Goal: Check status: Check status

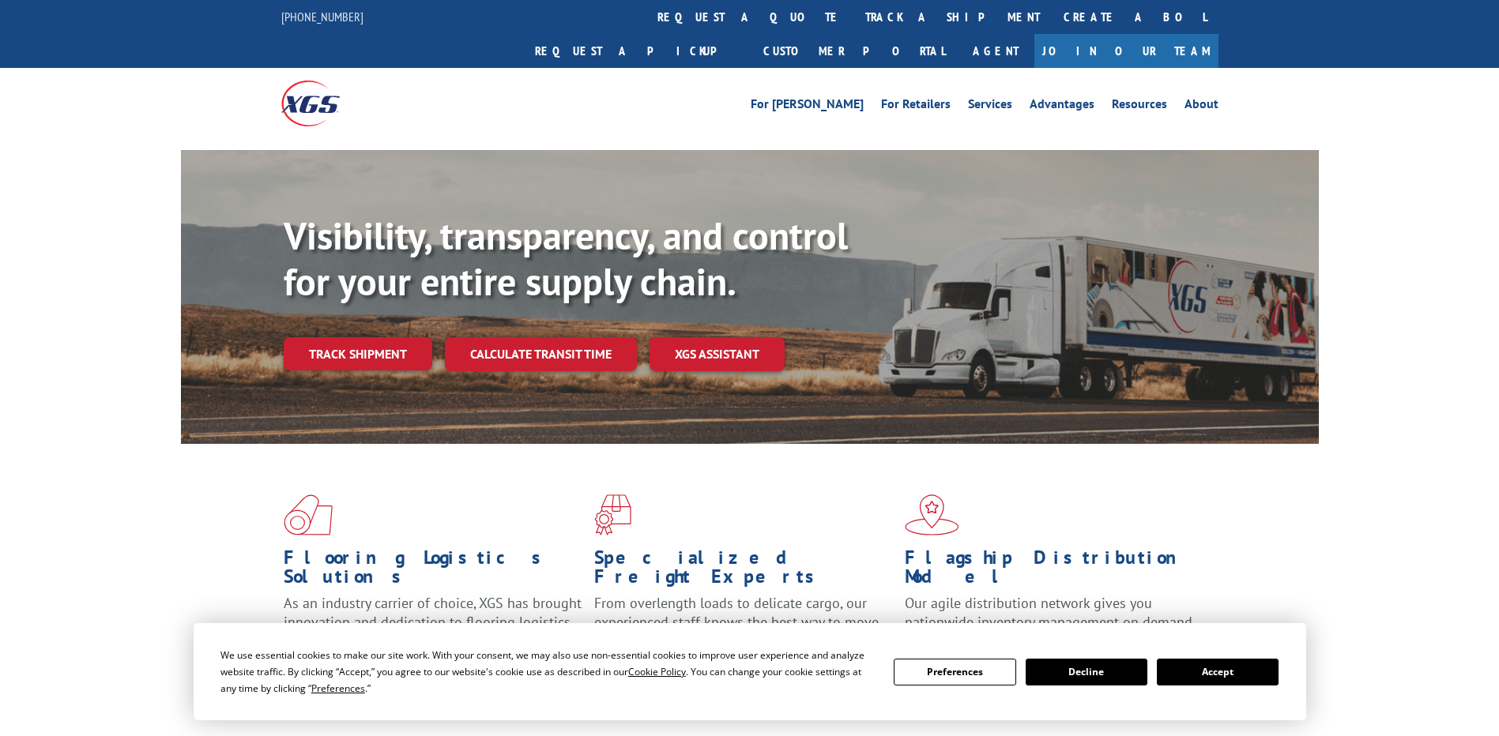
click at [370, 340] on div "Visibility, transparency, and control for your entire supply chain. Track shipm…" at bounding box center [801, 323] width 1035 height 220
click at [356, 337] on link "Track shipment" at bounding box center [358, 353] width 149 height 33
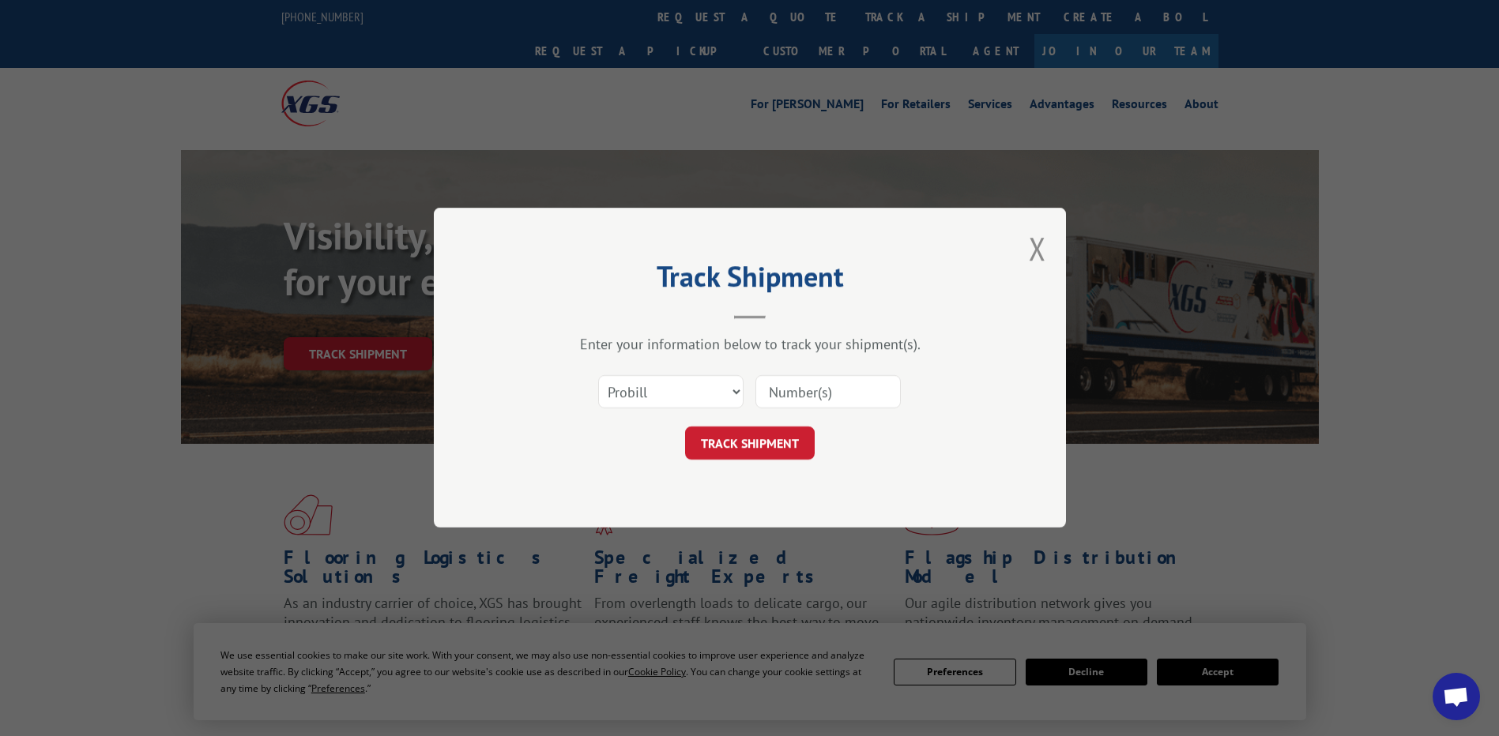
click at [789, 388] on input at bounding box center [827, 392] width 145 height 33
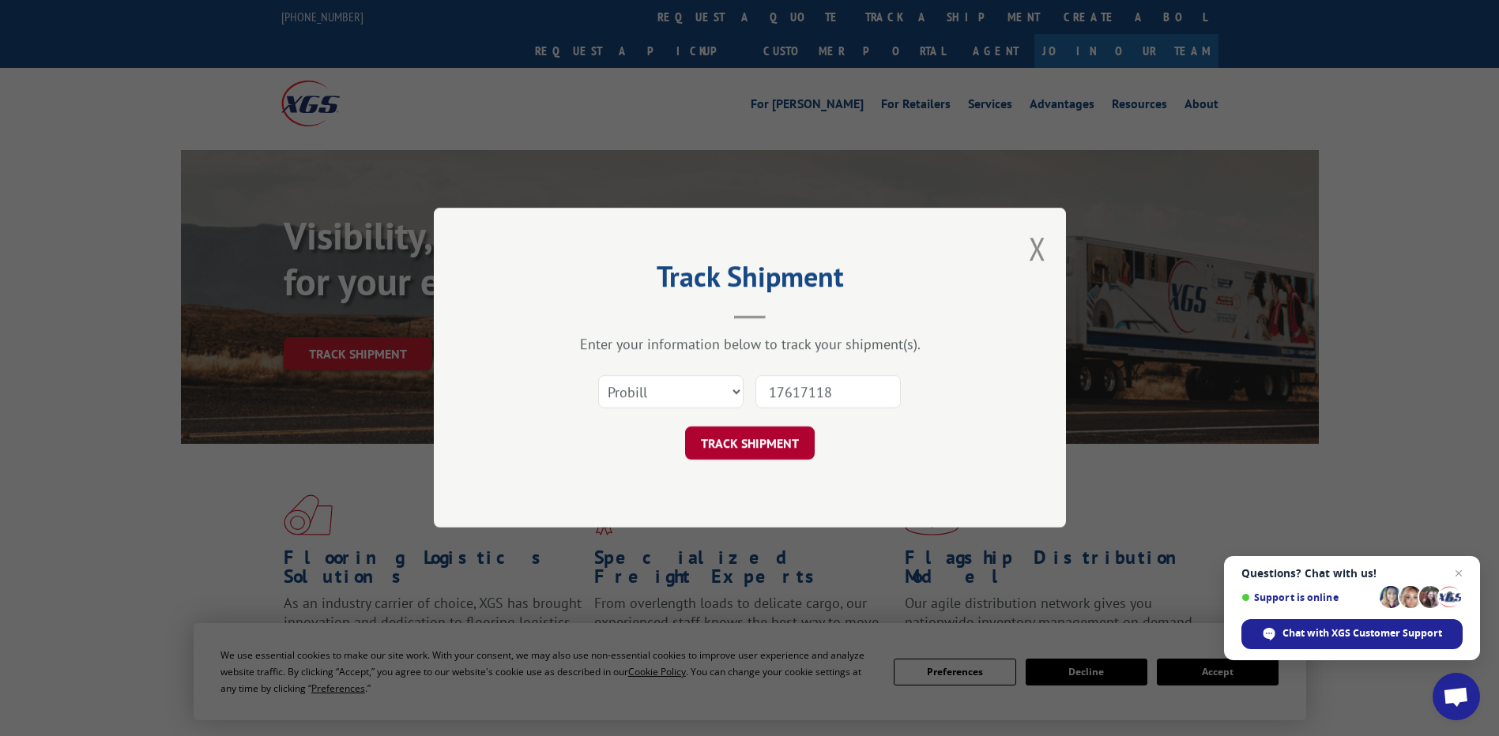
type input "17617118"
click at [754, 436] on button "TRACK SHIPMENT" at bounding box center [750, 443] width 130 height 33
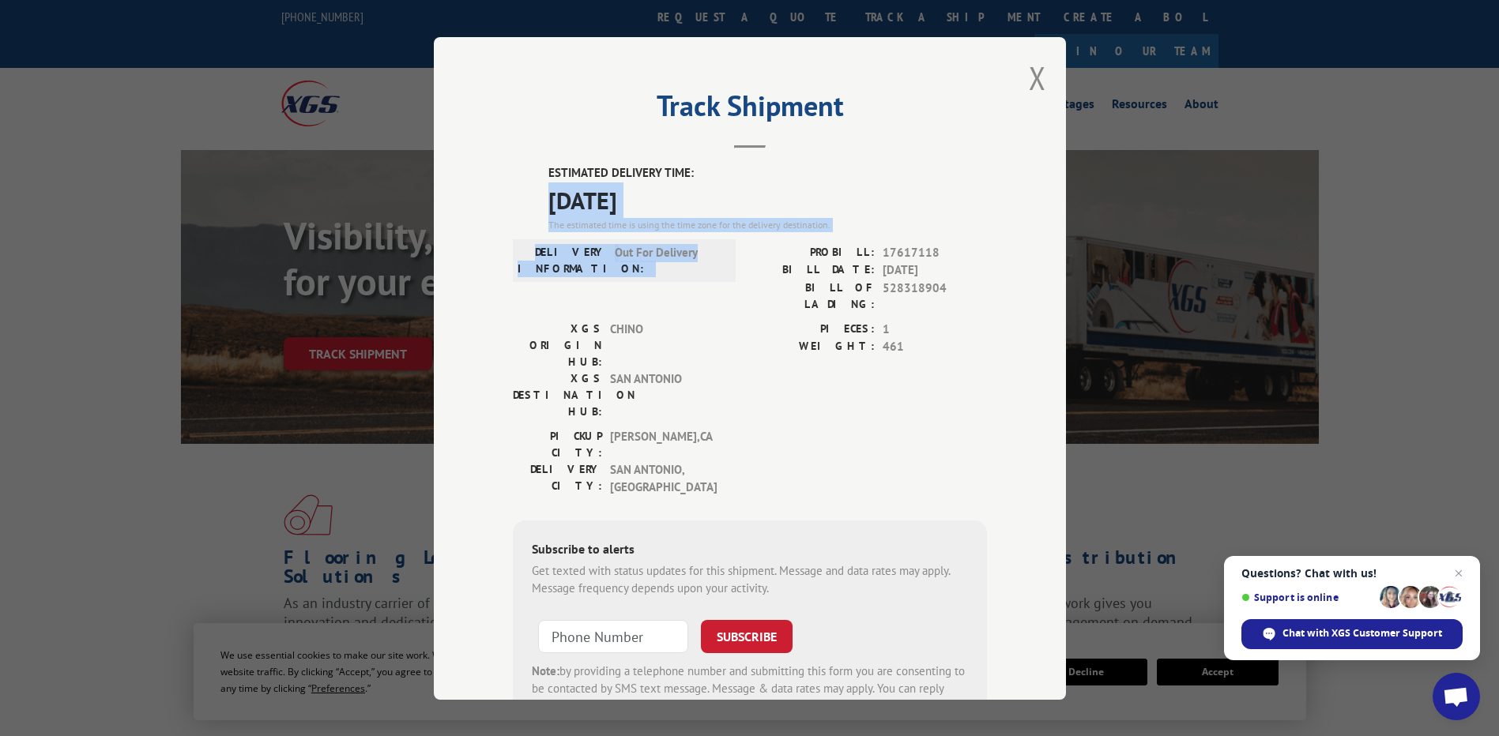
drag, startPoint x: 581, startPoint y: 204, endPoint x: 697, endPoint y: 261, distance: 128.6
click at [697, 261] on div "ESTIMATED DELIVERY TIME: [DATE] The estimated time is using the time zone for t…" at bounding box center [750, 449] width 474 height 570
drag, startPoint x: 697, startPoint y: 261, endPoint x: 626, endPoint y: 201, distance: 92.6
copy div "[DATE] The estimated time is using the time zone for the delivery destination. …"
